Goal: Task Accomplishment & Management: Complete application form

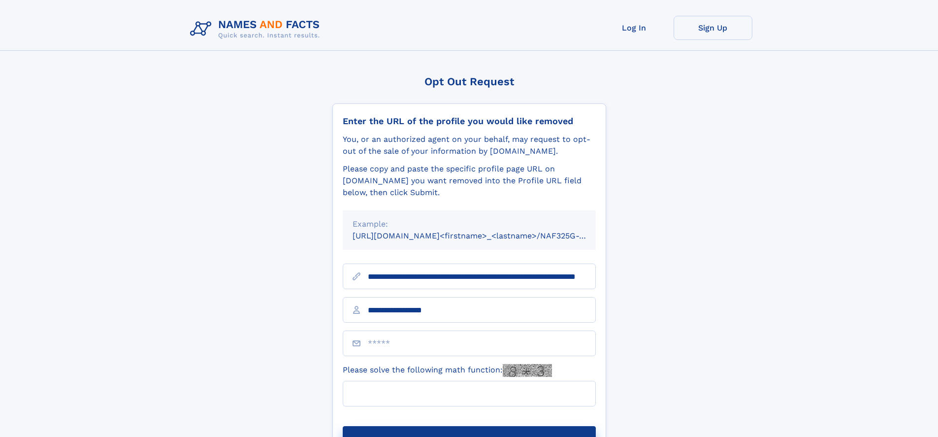
type input "**********"
type input "**"
click at [469, 426] on button "Submit Opt Out Request" at bounding box center [469, 442] width 253 height 32
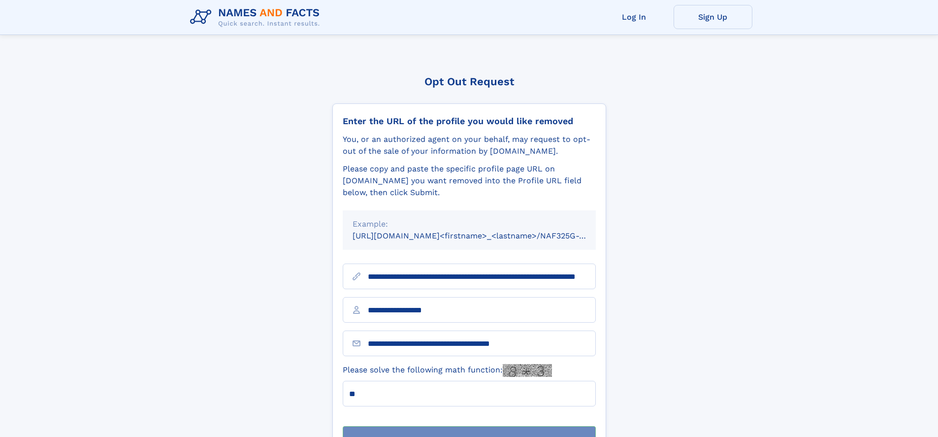
scroll to position [32, 0]
